Goal: Navigation & Orientation: Find specific page/section

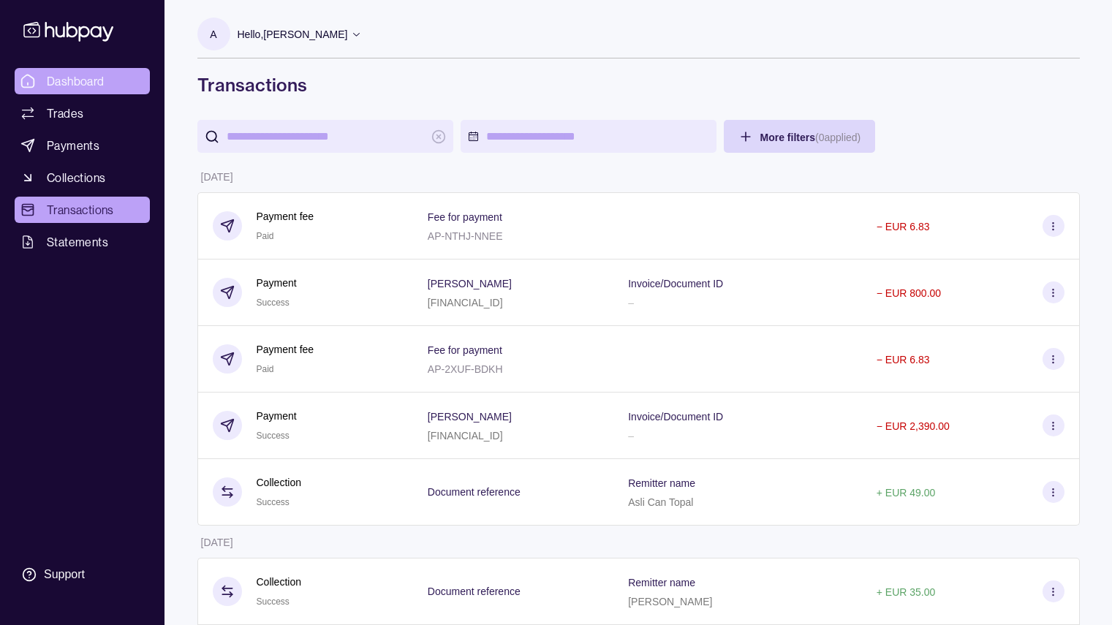
click at [96, 85] on span "Dashboard" at bounding box center [76, 81] width 58 height 18
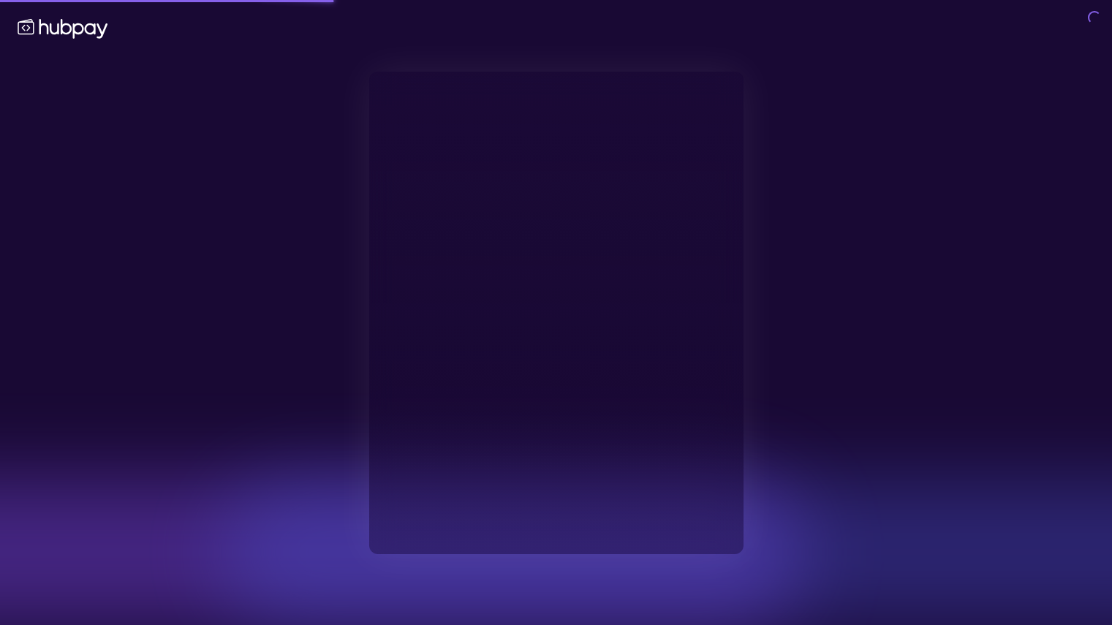
type input "**********"
